Goal: Transaction & Acquisition: Download file/media

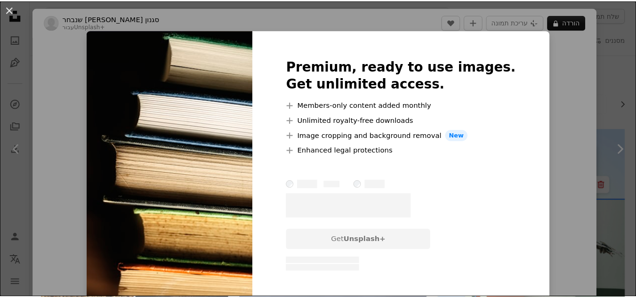
scroll to position [831, 0]
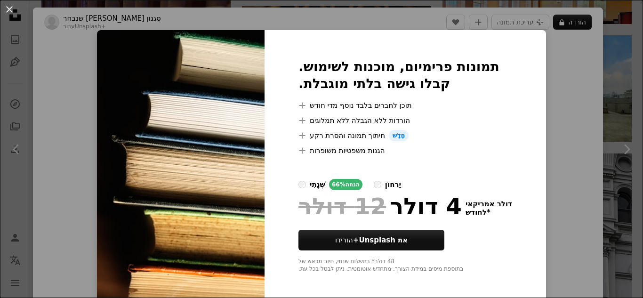
click at [592, 115] on div "An X shape תמונות פרימיום, מוכנות לשימוש. קבלו גישה בלתי מוגבלת. A plus sign תו…" at bounding box center [321, 149] width 643 height 298
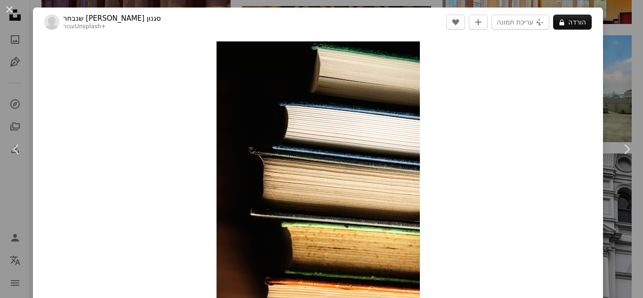
click at [592, 115] on div "Zoom in" at bounding box center [318, 178] width 570 height 283
click at [610, 107] on link "Chevron right" at bounding box center [626, 149] width 33 height 90
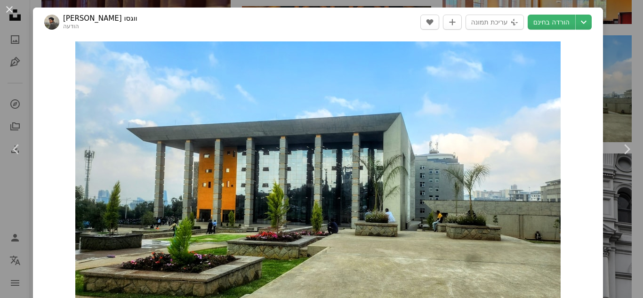
click at [614, 30] on div "An X shape Chevron left Chevron right [PERSON_NAME] ווגסו הודעה A heart A plus …" at bounding box center [321, 149] width 643 height 298
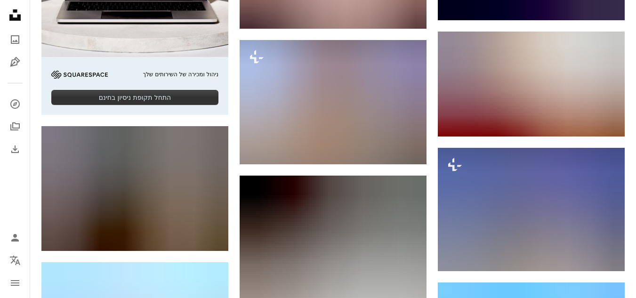
scroll to position [1746, 0]
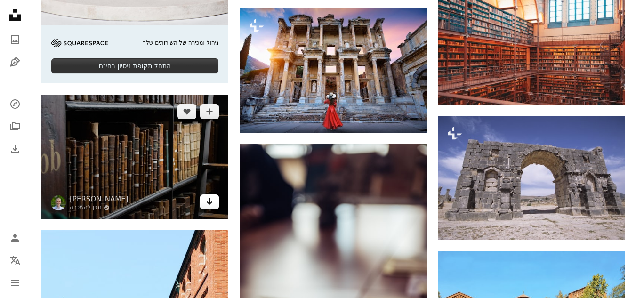
click at [212, 208] on link "Arrow pointing down" at bounding box center [209, 201] width 19 height 15
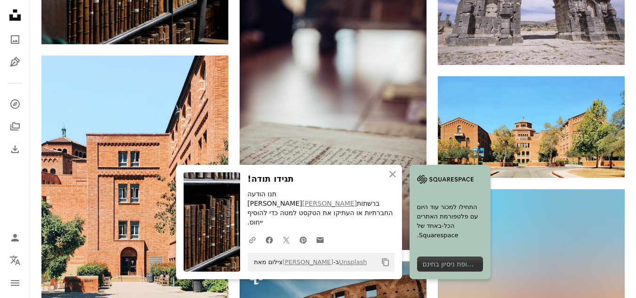
scroll to position [1937, 0]
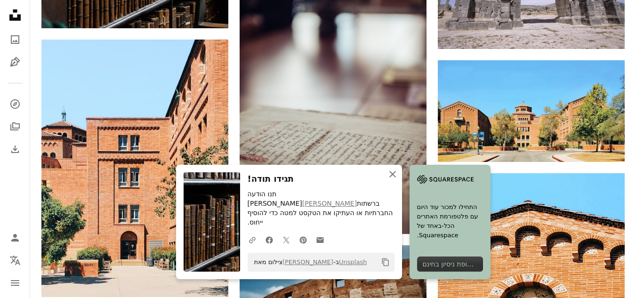
click at [396, 180] on icon "An X shape" at bounding box center [392, 174] width 11 height 11
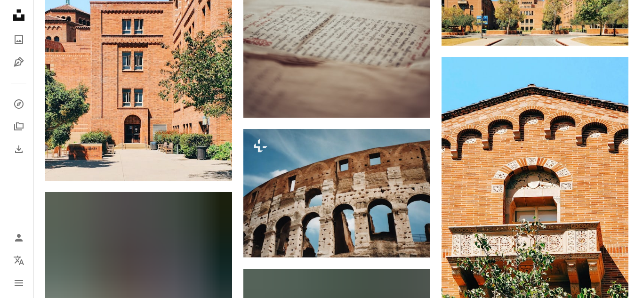
scroll to position [1953, 0]
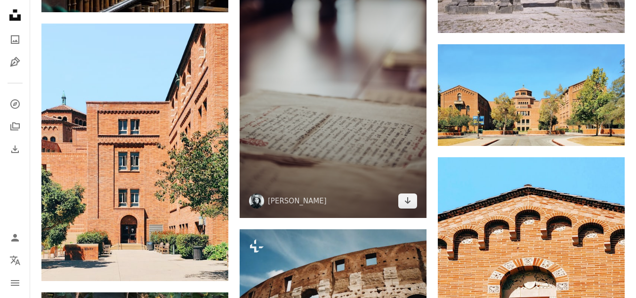
click at [338, 106] on img at bounding box center [333, 77] width 187 height 281
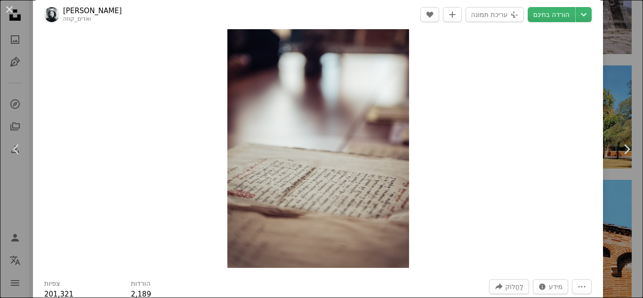
scroll to position [307, 0]
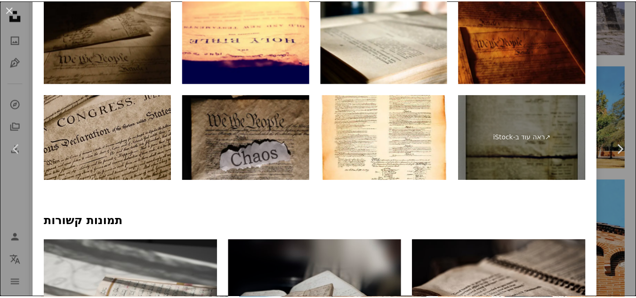
scroll to position [509, 0]
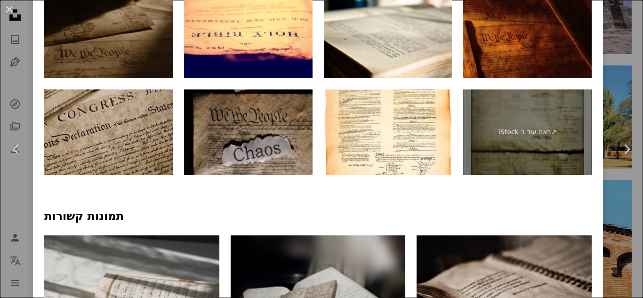
click at [617, 55] on div "An X shape Chevron left Chevron right [PERSON_NAME] ואדים_קוזה A heart A plus s…" at bounding box center [321, 149] width 643 height 298
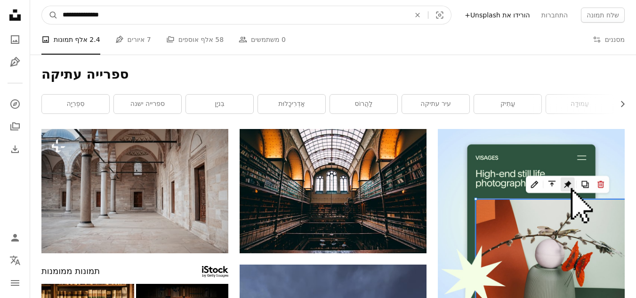
click at [185, 19] on input "**********" at bounding box center [232, 15] width 349 height 18
paste input "מצא ויזואליה בכל האתר"
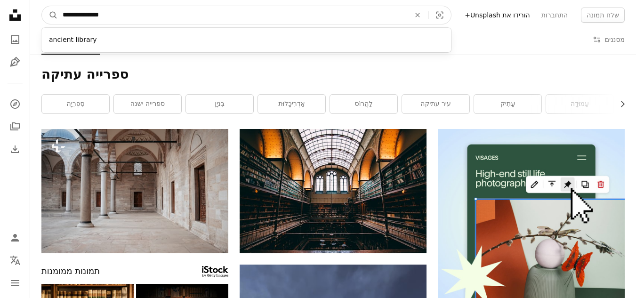
type input "*****"
click button "A magnifying glass" at bounding box center [50, 15] width 16 height 18
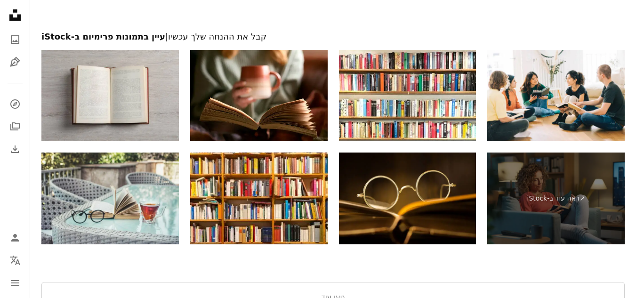
scroll to position [1786, 0]
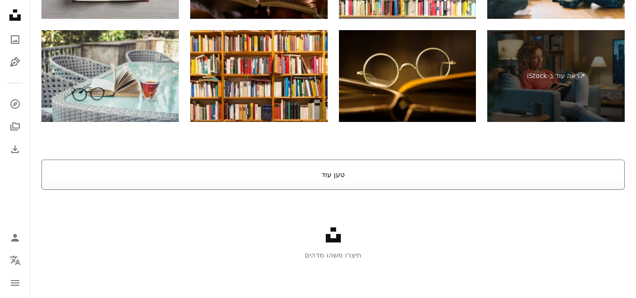
click at [339, 180] on button "טען עוד" at bounding box center [332, 175] width 583 height 30
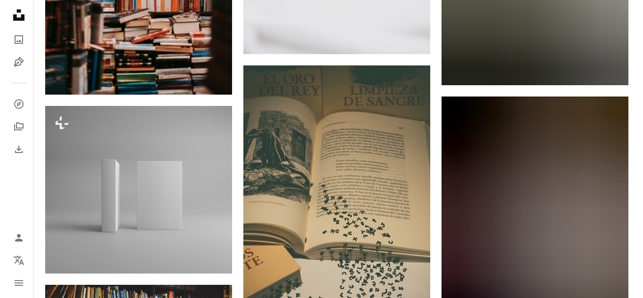
scroll to position [13585, 0]
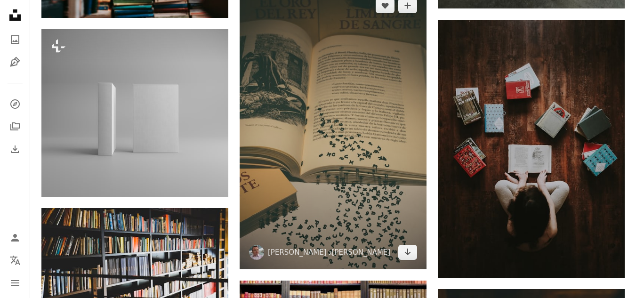
click at [344, 178] on img at bounding box center [333, 129] width 187 height 281
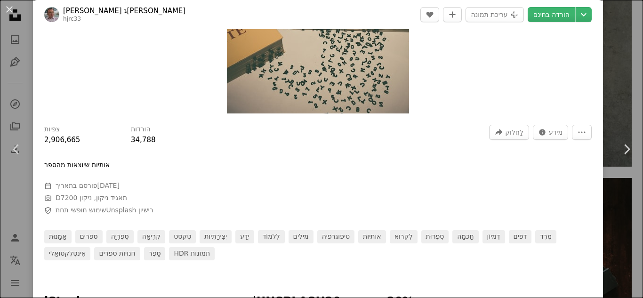
scroll to position [195, 0]
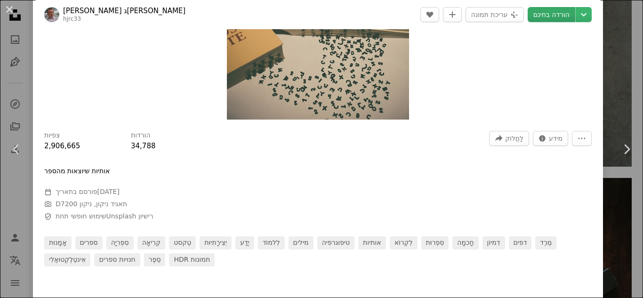
click at [545, 14] on font "הורדה בחינם" at bounding box center [551, 15] width 36 height 8
